Goal: Task Accomplishment & Management: Manage account settings

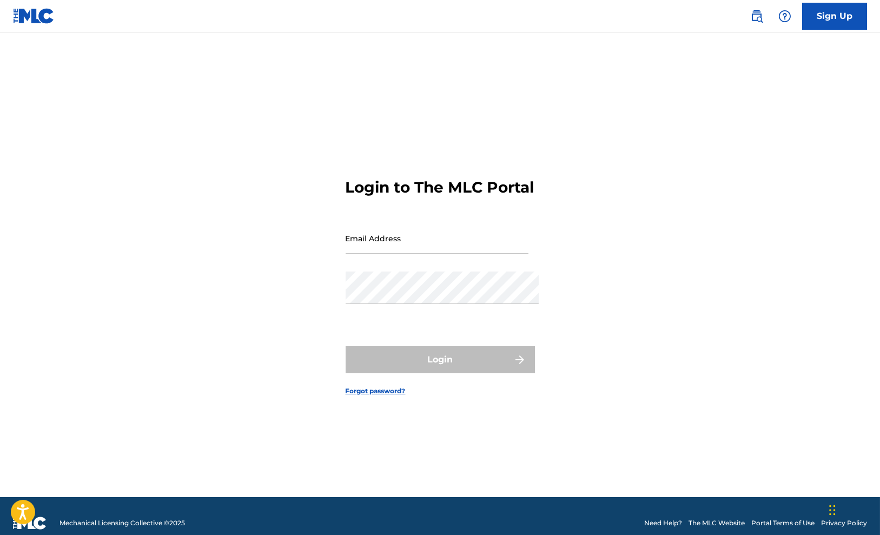
click at [365, 246] on input "Email Address" at bounding box center [437, 238] width 183 height 31
type input "[PERSON_NAME][EMAIL_ADDRESS][DOMAIN_NAME]"
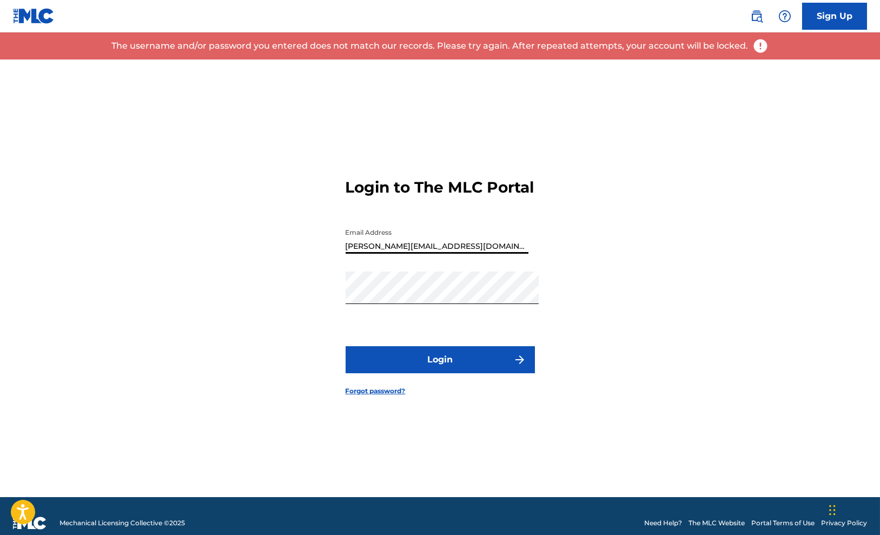
click at [421, 240] on input "[PERSON_NAME][EMAIL_ADDRESS][DOMAIN_NAME]" at bounding box center [437, 238] width 183 height 31
click at [455, 247] on input "[PERSON_NAME][EMAIL_ADDRESS][DOMAIN_NAME]" at bounding box center [437, 238] width 183 height 31
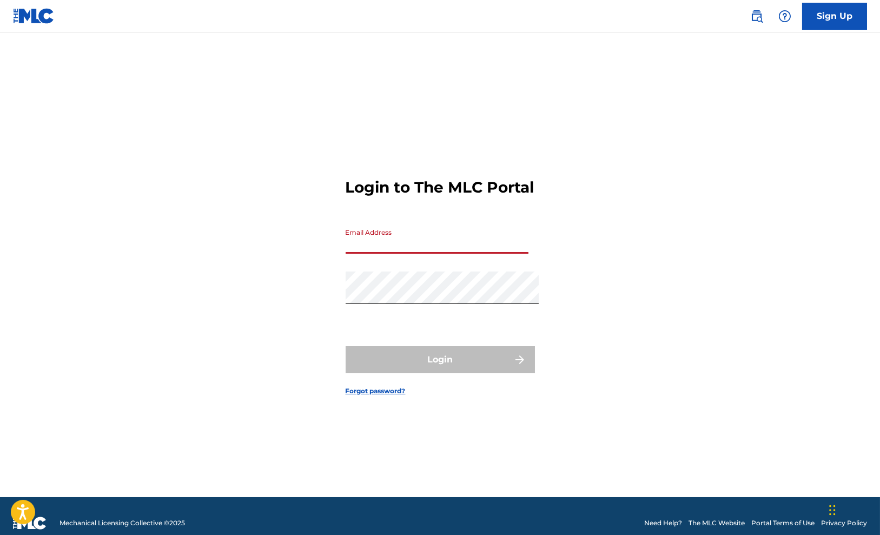
type input "[PERSON_NAME][EMAIL_ADDRESS][DOMAIN_NAME]"
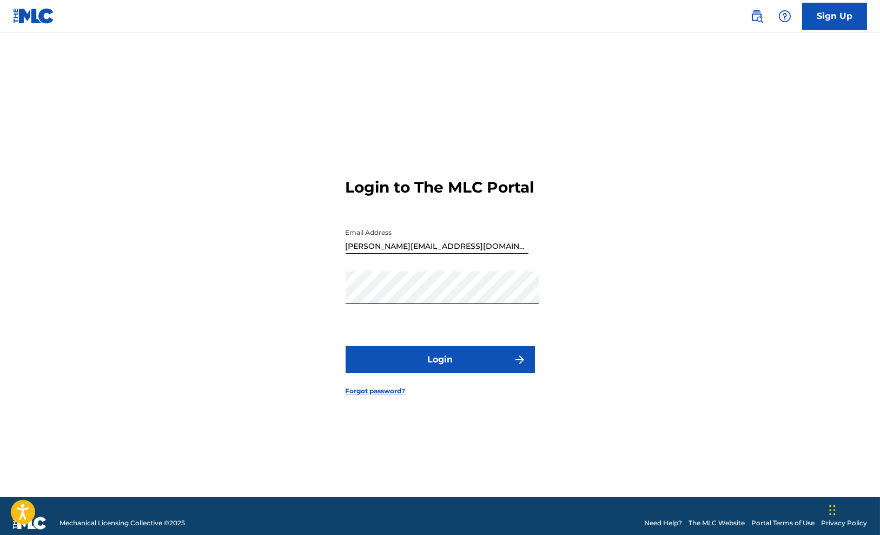
click at [632, 336] on div "Login to The MLC Portal Email Address [PERSON_NAME][EMAIL_ADDRESS][DOMAIN_NAME]…" at bounding box center [440, 279] width 757 height 438
click at [368, 396] on link "Forgot password?" at bounding box center [376, 391] width 60 height 10
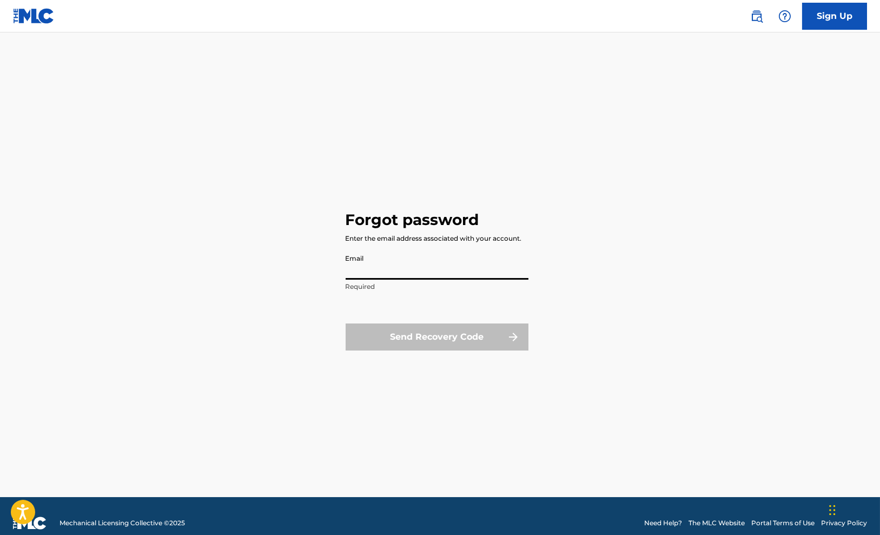
click at [361, 268] on input "Email" at bounding box center [437, 264] width 183 height 31
type input "[PERSON_NAME][EMAIL_ADDRESS][DOMAIN_NAME]"
click at [437, 340] on button "Send Recovery Code" at bounding box center [437, 336] width 183 height 27
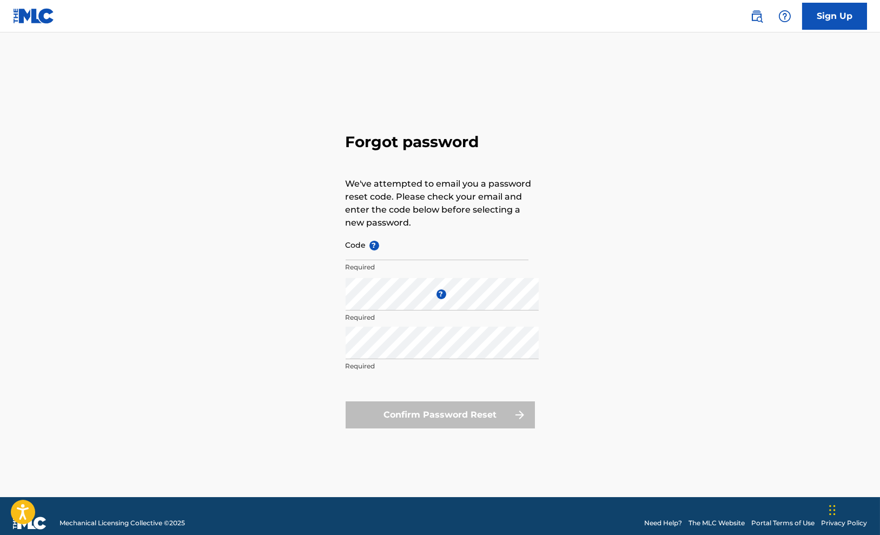
click at [407, 196] on p "We've attempted to email you a password reset code. Please check your email and…" at bounding box center [440, 203] width 189 height 52
click at [405, 250] on input "Code ?" at bounding box center [437, 244] width 183 height 31
click at [393, 246] on input "Code ?" at bounding box center [437, 244] width 183 height 31
paste input "FP_47e6db473464ee0259e7742eb2c0"
type input "FP_47e6db473464ee0259e7742eb2c0"
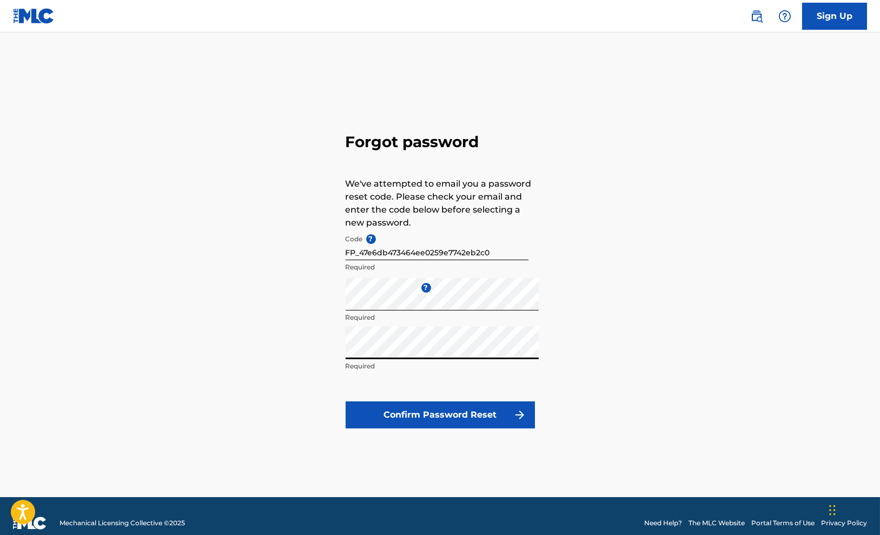
click at [645, 311] on div "Forgot password We've attempted to email you a password reset code. Please chec…" at bounding box center [440, 279] width 757 height 438
click at [438, 426] on button "Confirm Password Reset" at bounding box center [440, 414] width 189 height 27
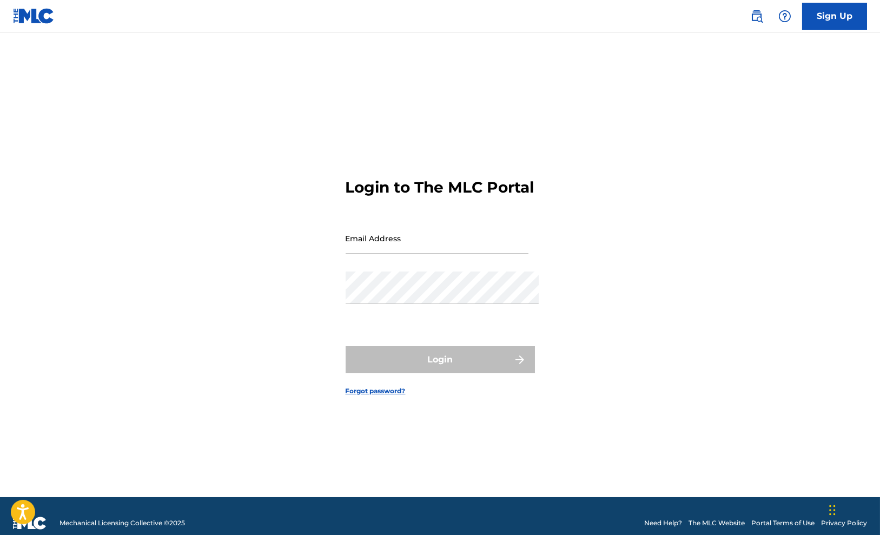
click at [600, 290] on div "Login to The MLC Portal Email Address Password Login Forgot password?" at bounding box center [440, 279] width 757 height 438
click at [412, 248] on input "Email Address" at bounding box center [437, 238] width 183 height 31
type input "[PERSON_NAME][EMAIL_ADDRESS][DOMAIN_NAME]"
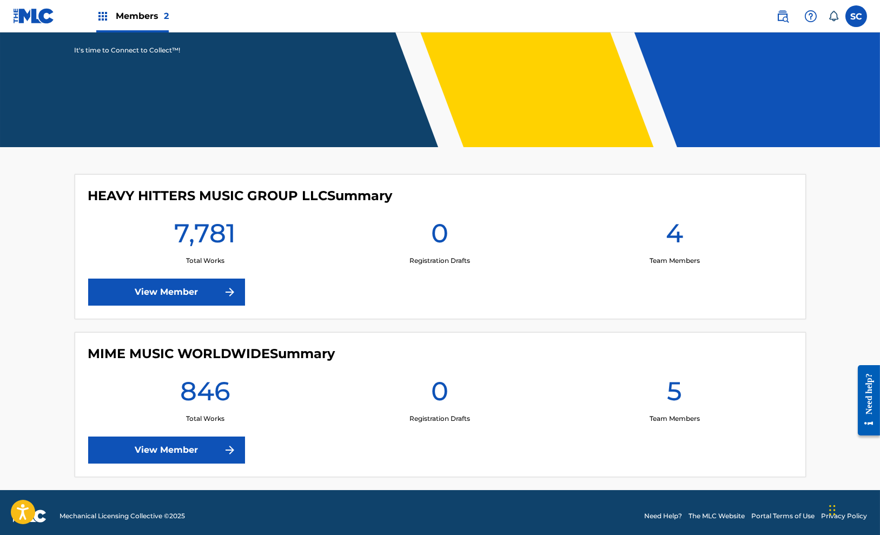
scroll to position [169, 0]
